Goal: Task Accomplishment & Management: Manage account settings

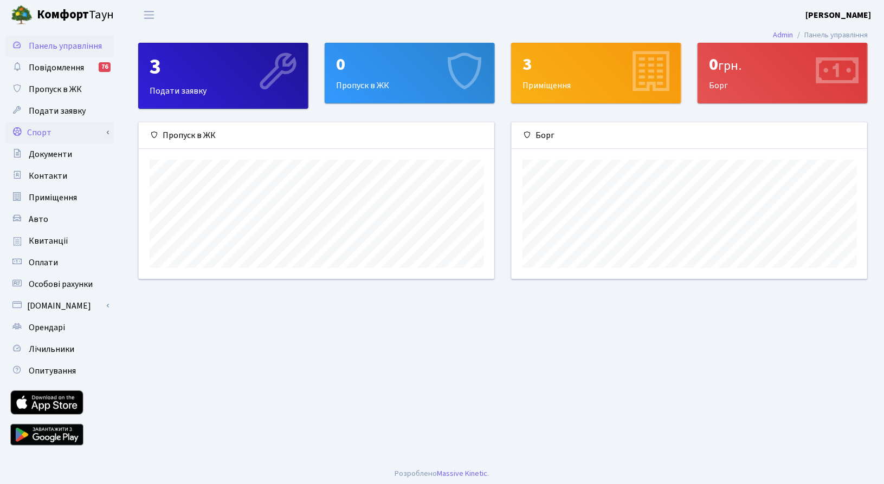
scroll to position [156, 356]
click at [48, 323] on span "Орендарі" at bounding box center [47, 328] width 36 height 12
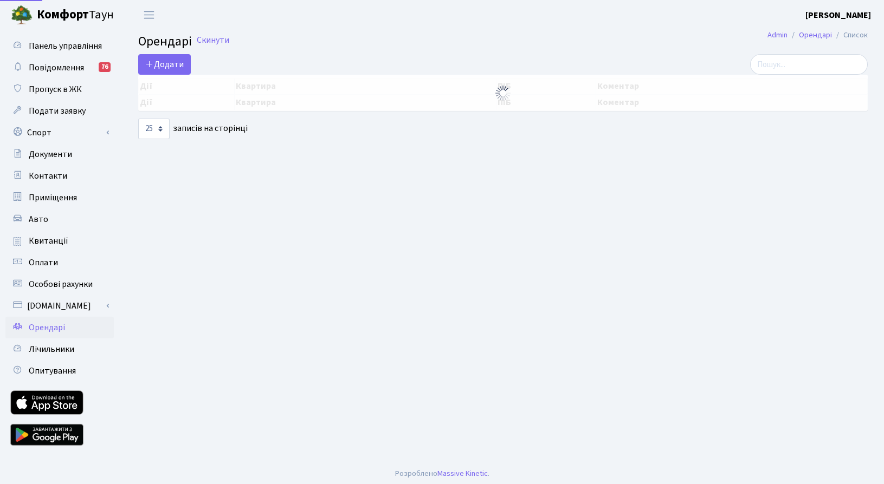
select select "25"
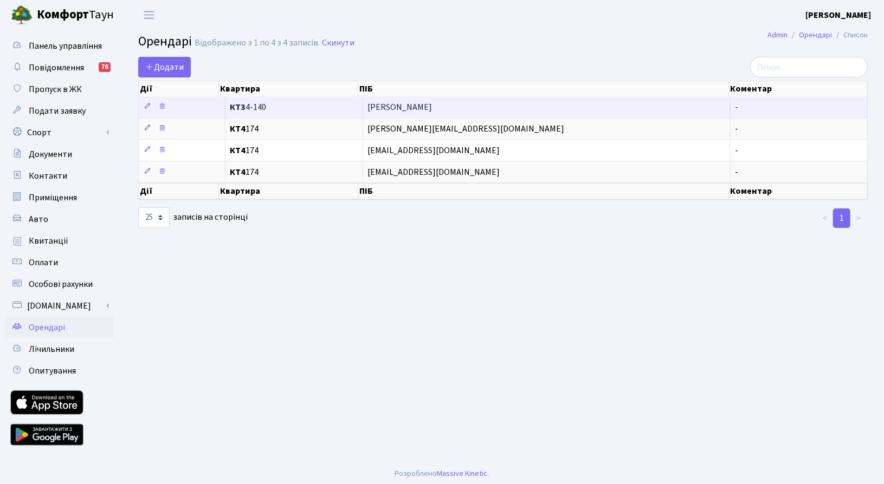
click at [418, 105] on span "[PERSON_NAME]" at bounding box center [546, 107] width 358 height 9
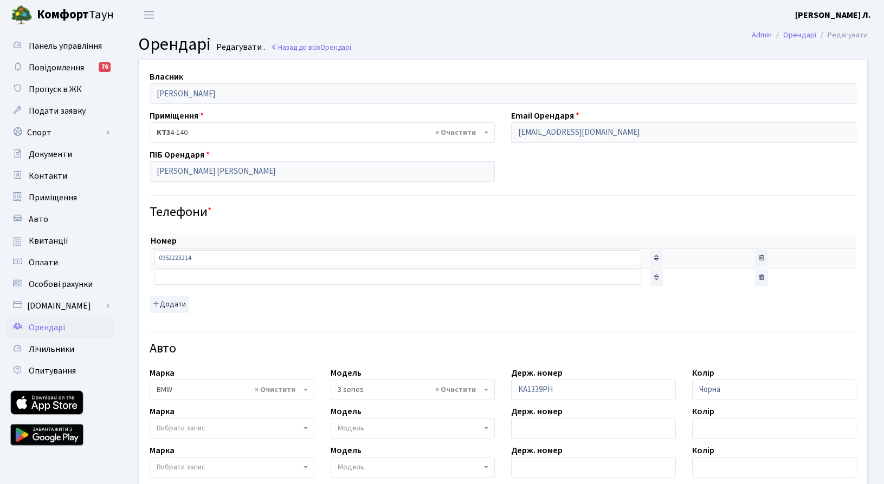
select select "4556"
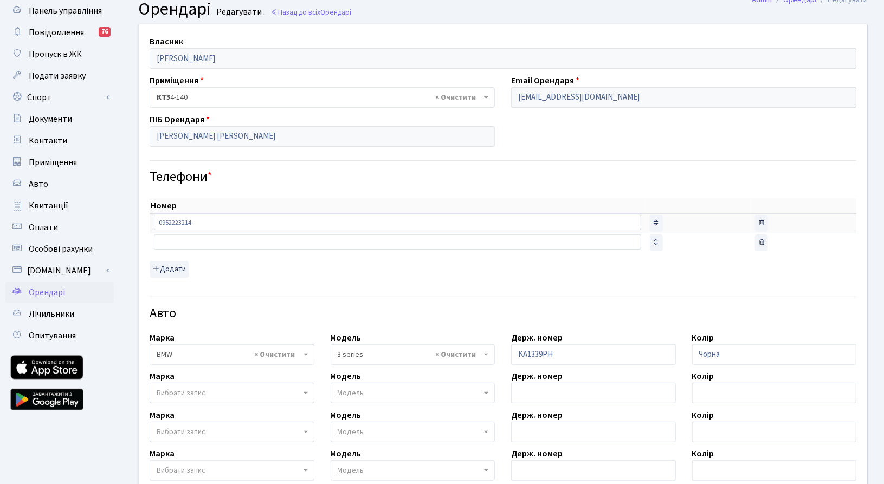
scroll to position [301, 0]
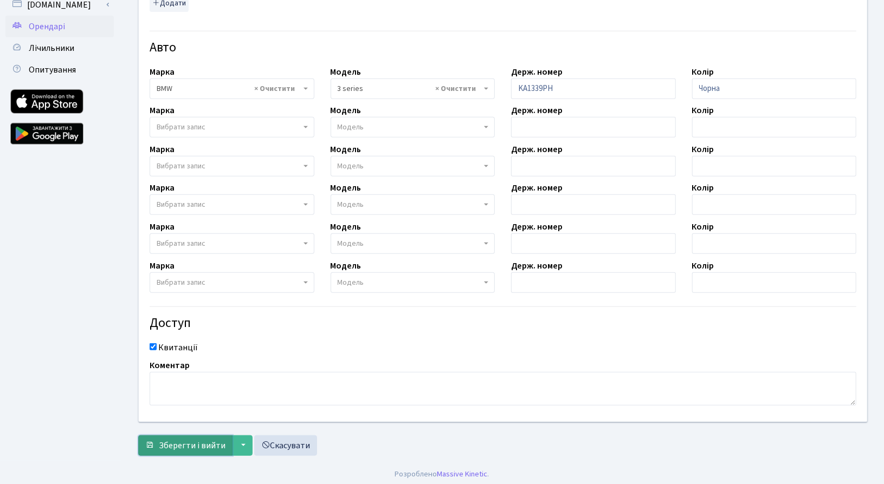
click at [209, 441] on span "Зберегти і вийти" at bounding box center [192, 446] width 67 height 12
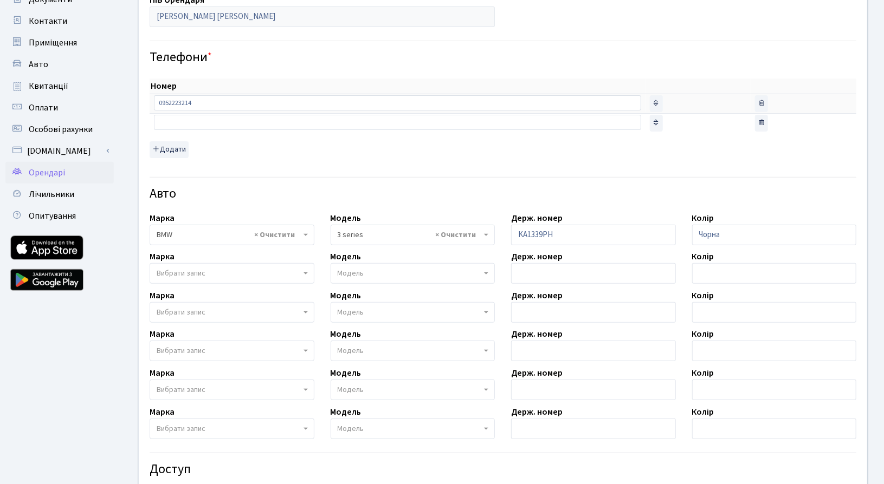
scroll to position [0, 0]
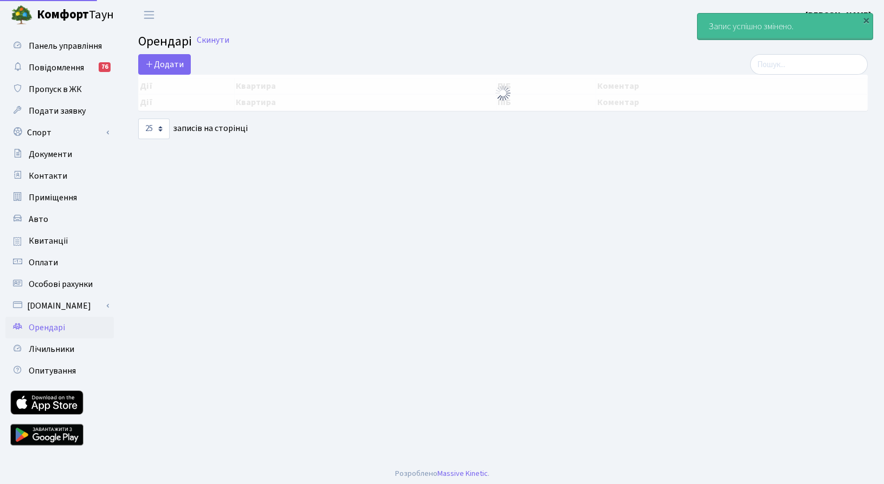
select select "25"
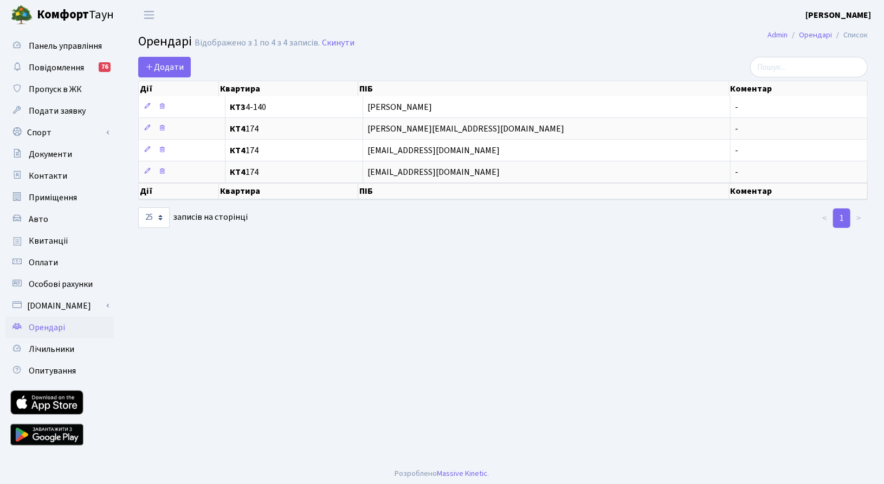
click at [826, 373] on main "Admin Орендарі Список Орендарі Відображено з 1 по 4 з 4 записів. Скинути Додати…" at bounding box center [503, 245] width 762 height 431
